Goal: Task Accomplishment & Management: Use online tool/utility

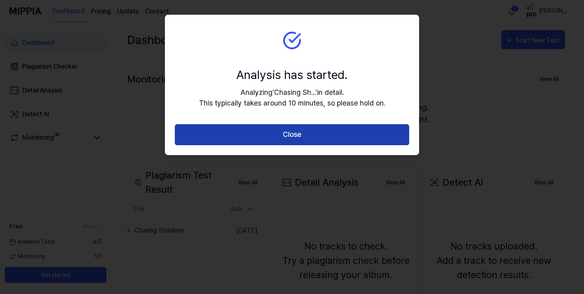
click at [235, 131] on button "Close" at bounding box center [292, 134] width 234 height 21
